Goal: Task Accomplishment & Management: Manage account settings

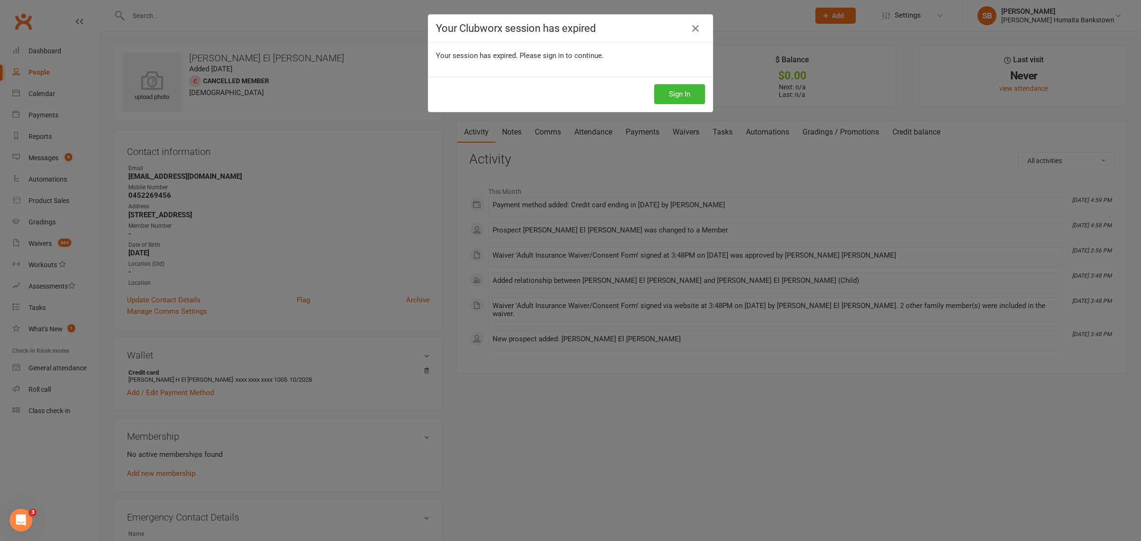
drag, startPoint x: 413, startPoint y: 404, endPoint x: 333, endPoint y: 110, distance: 304.7
click at [333, 110] on div "Your Clubworx session has expired Your session has expired. Please sign in to c…" at bounding box center [570, 270] width 1141 height 541
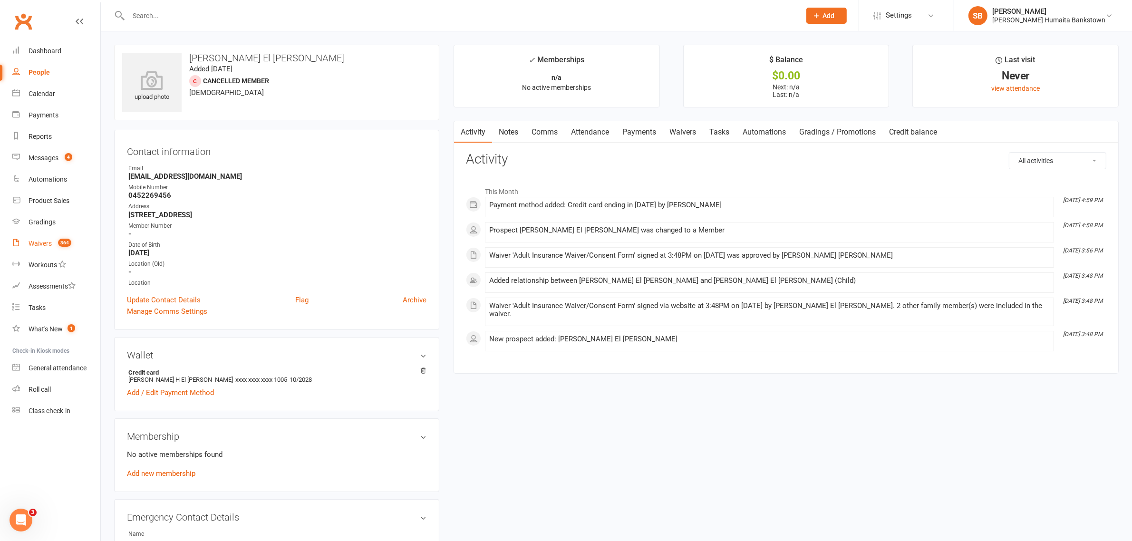
click at [27, 250] on link "Waivers 364" at bounding box center [56, 243] width 88 height 21
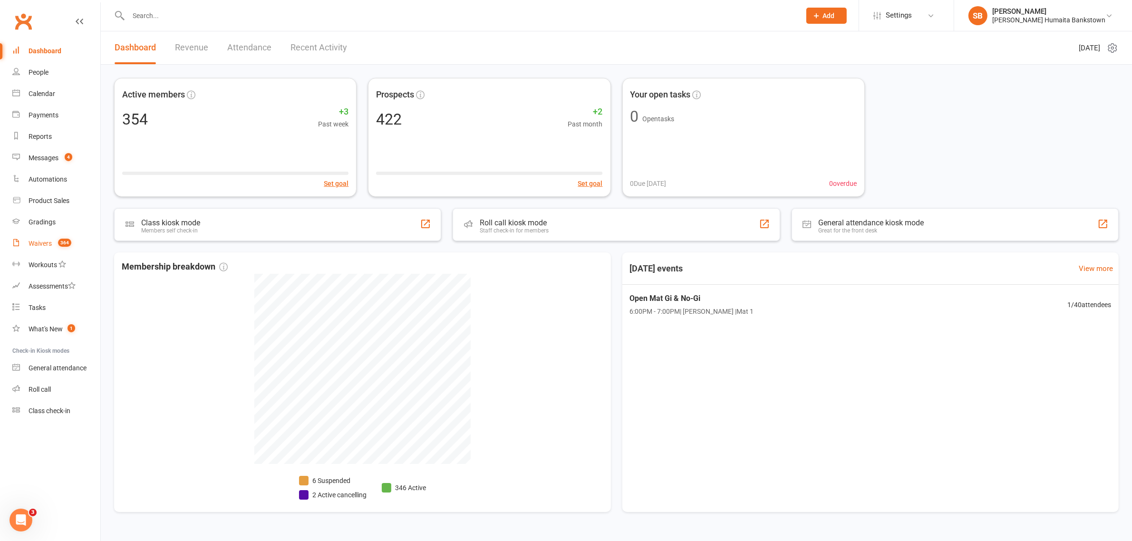
click at [52, 241] on link "Waivers 364" at bounding box center [56, 243] width 88 height 21
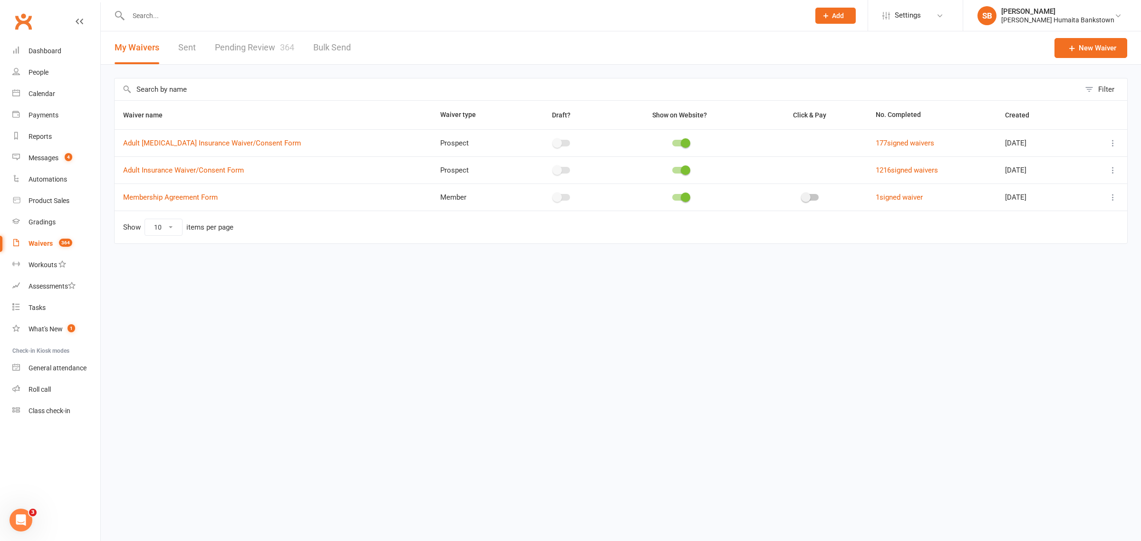
click at [264, 51] on link "Pending Review 364" at bounding box center [254, 47] width 79 height 33
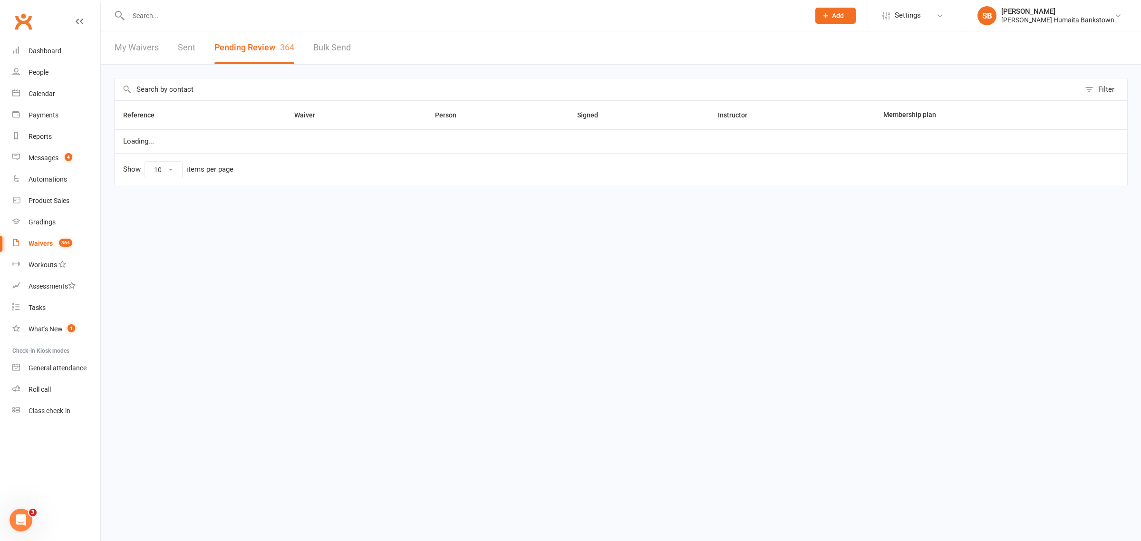
select select "50"
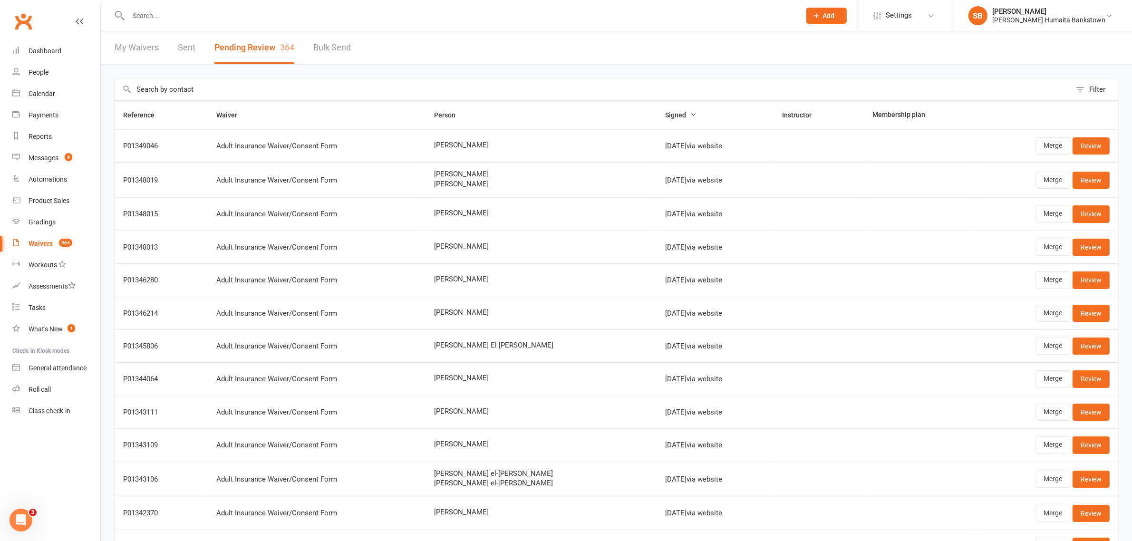
drag, startPoint x: 519, startPoint y: 311, endPoint x: 414, endPoint y: 304, distance: 105.3
click at [414, 304] on tr "P01346214 Adult Insurance Waiver/Consent Form [PERSON_NAME] [DATE] via website …" at bounding box center [616, 313] width 1003 height 33
